Goal: Task Accomplishment & Management: Use online tool/utility

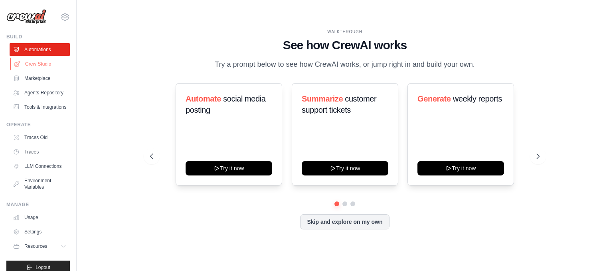
click at [36, 61] on link "Crew Studio" at bounding box center [40, 63] width 60 height 13
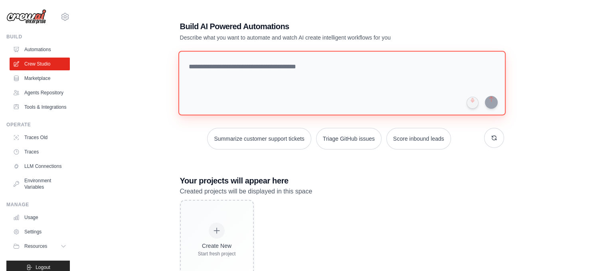
click at [285, 64] on textarea at bounding box center [341, 83] width 327 height 65
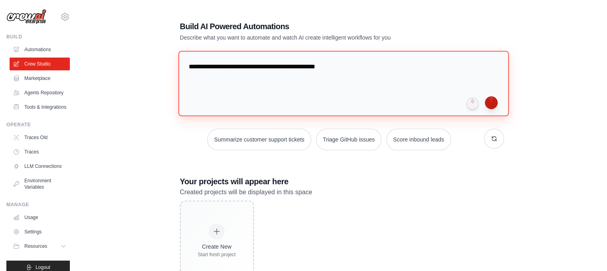
type textarea "**********"
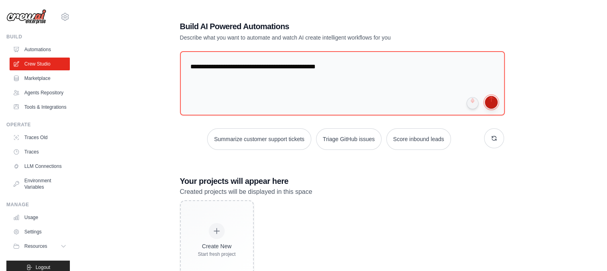
click at [492, 102] on button "submit" at bounding box center [491, 102] width 13 height 13
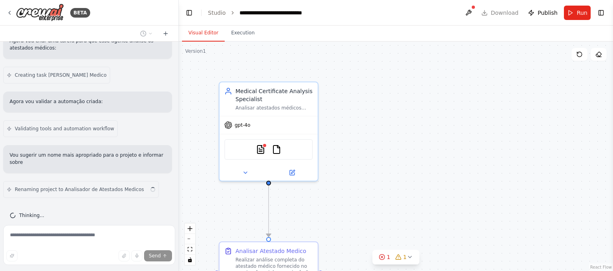
scroll to position [370, 0]
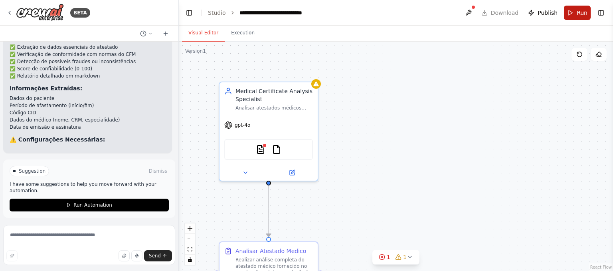
click at [579, 13] on span "Run" at bounding box center [582, 13] width 11 height 8
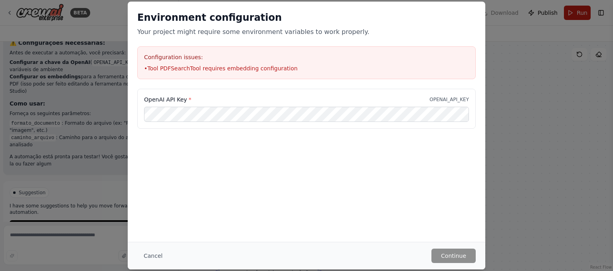
scroll to position [711, 0]
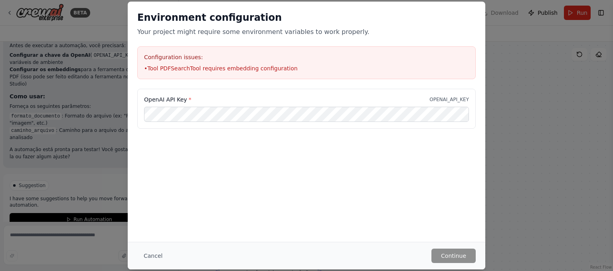
click at [530, 140] on div "Environment configuration Your project might require some environment variables…" at bounding box center [306, 135] width 613 height 271
click at [565, 67] on div "Environment configuration Your project might require some environment variables…" at bounding box center [306, 135] width 613 height 271
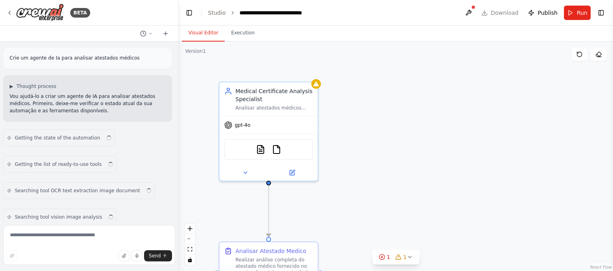
scroll to position [646, 0]
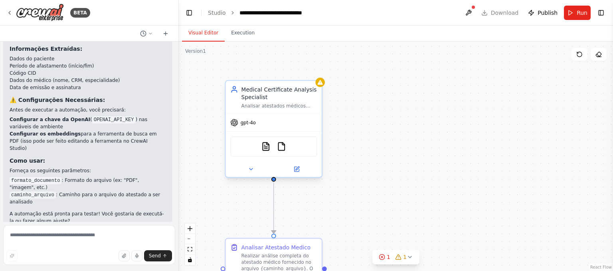
click at [310, 127] on div "gpt-4o" at bounding box center [273, 122] width 96 height 17
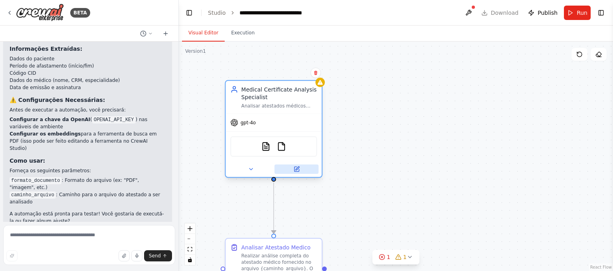
click at [298, 167] on icon at bounding box center [297, 168] width 4 height 4
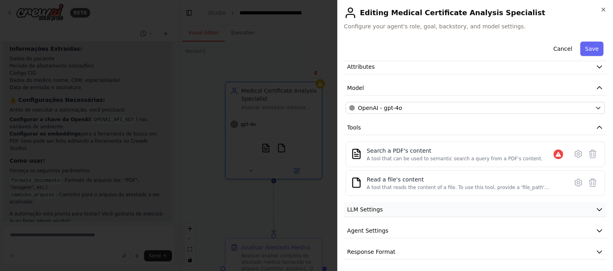
scroll to position [0, 0]
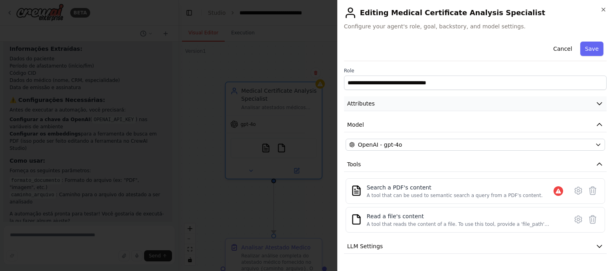
click at [423, 104] on button "Attributes" at bounding box center [475, 103] width 263 height 15
